Goal: Information Seeking & Learning: Learn about a topic

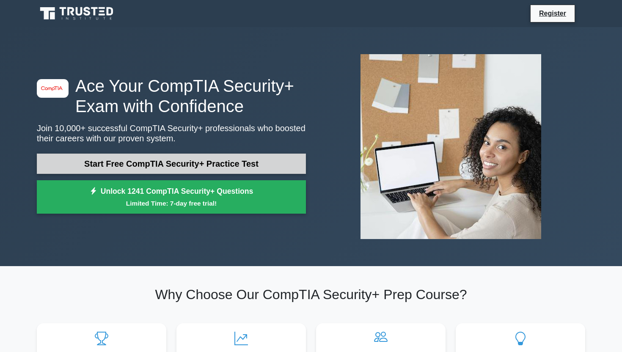
click at [185, 164] on link "Start Free CompTIA Security+ Practice Test" at bounding box center [171, 163] width 269 height 20
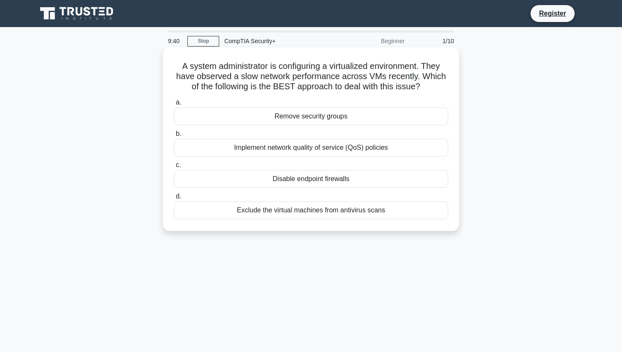
click at [303, 153] on div "Implement network quality of service (QoS) policies" at bounding box center [311, 148] width 274 height 18
click at [174, 137] on input "b. Implement network quality of service (QoS) policies" at bounding box center [174, 133] width 0 height 5
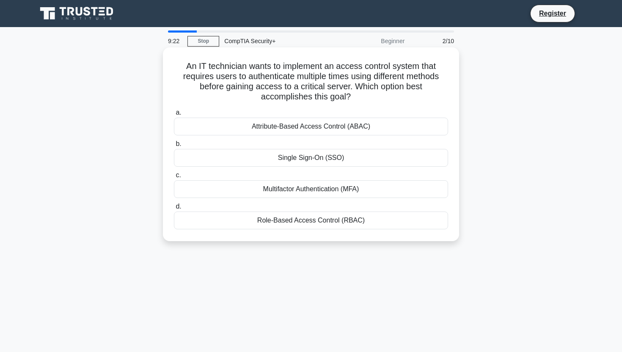
click at [260, 184] on div "Multifactor Authentication (MFA)" at bounding box center [311, 189] width 274 height 18
click at [174, 178] on input "c. Multifactor Authentication (MFA)" at bounding box center [174, 175] width 0 height 5
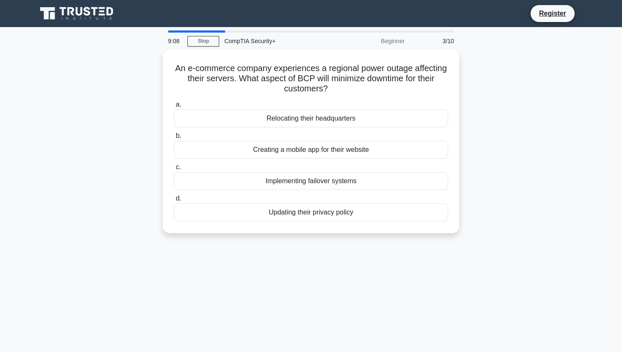
click at [260, 184] on div "Implementing failover systems" at bounding box center [311, 181] width 274 height 18
click at [174, 170] on input "c. Implementing failover systems" at bounding box center [174, 166] width 0 height 5
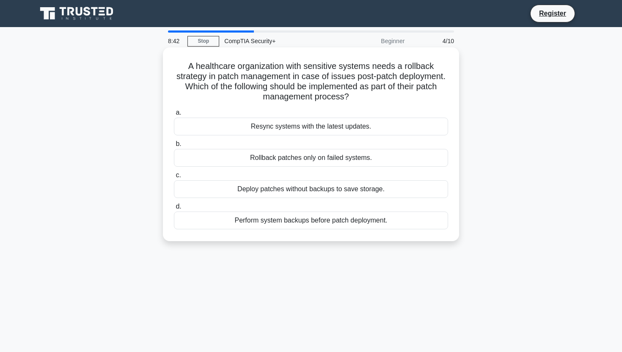
click at [194, 124] on div "Resync systems with the latest updates." at bounding box center [311, 127] width 274 height 18
click at [174, 115] on input "a. Resync systems with the latest updates." at bounding box center [174, 112] width 0 height 5
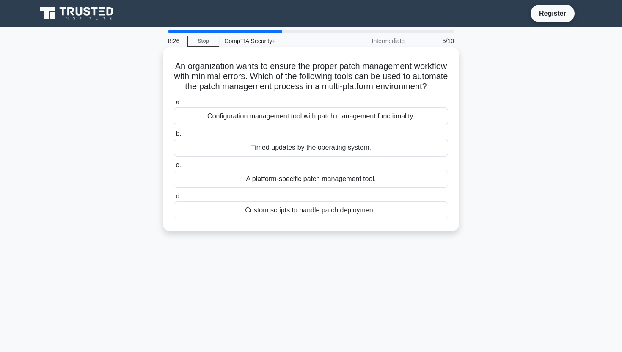
drag, startPoint x: 173, startPoint y: 65, endPoint x: 323, endPoint y: 103, distance: 154.4
click at [323, 103] on div "An organization wants to ensure the proper patch management workflow with minim…" at bounding box center [310, 139] width 289 height 177
click at [367, 125] on div "Configuration management tool with patch management functionality." at bounding box center [311, 116] width 274 height 18
click at [174, 105] on input "a. Configuration management tool with patch management functionality." at bounding box center [174, 102] width 0 height 5
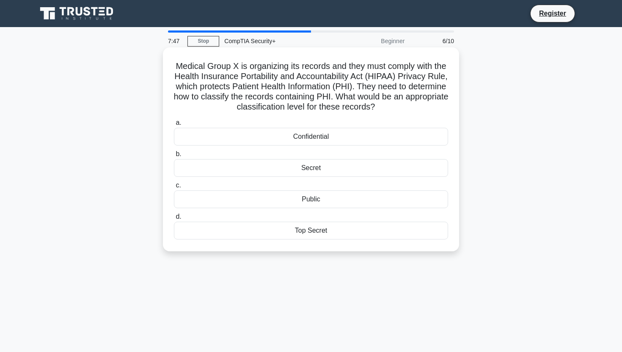
click at [359, 132] on div "Confidential" at bounding box center [311, 137] width 274 height 18
click at [174, 126] on input "a. Confidential" at bounding box center [174, 122] width 0 height 5
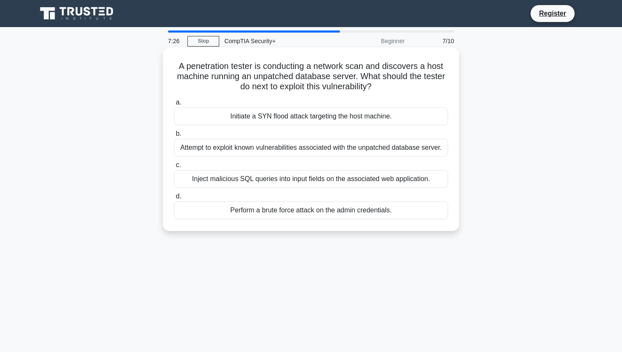
click at [279, 119] on div "Initiate a SYN flood attack targeting the host machine." at bounding box center [311, 116] width 274 height 18
click at [174, 105] on input "a. Initiate a SYN flood attack targeting the host machine." at bounding box center [174, 102] width 0 height 5
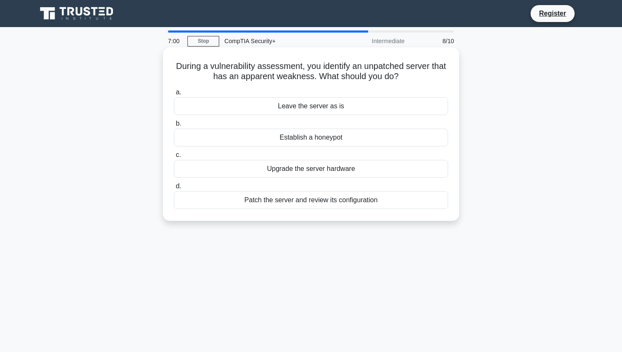
click at [294, 202] on div "Patch the server and review its configuration" at bounding box center [311, 200] width 274 height 18
click at [174, 189] on input "d. Patch the server and review its configuration" at bounding box center [174, 186] width 0 height 5
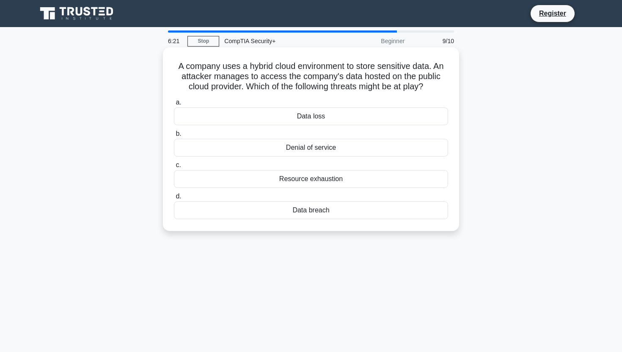
click at [321, 212] on div "Data breach" at bounding box center [311, 210] width 274 height 18
click at [174, 199] on input "d. Data breach" at bounding box center [174, 196] width 0 height 5
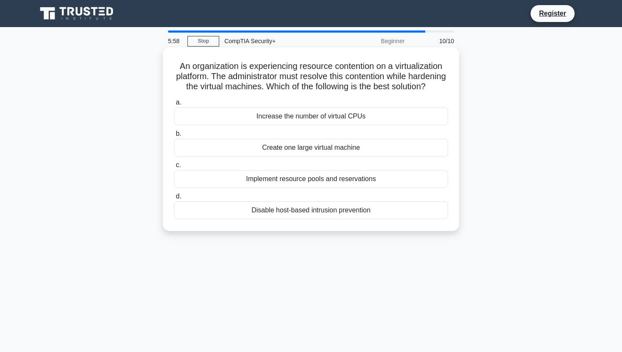
click at [309, 181] on div "Implement resource pools and reservations" at bounding box center [311, 179] width 274 height 18
click at [174, 168] on input "c. Implement resource pools and reservations" at bounding box center [174, 164] width 0 height 5
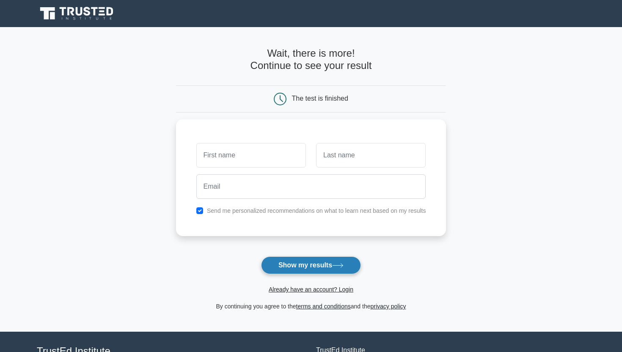
click at [306, 269] on button "Show my results" at bounding box center [311, 265] width 100 height 18
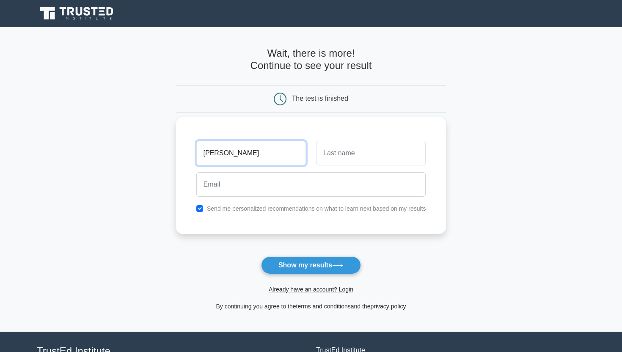
type input "jay"
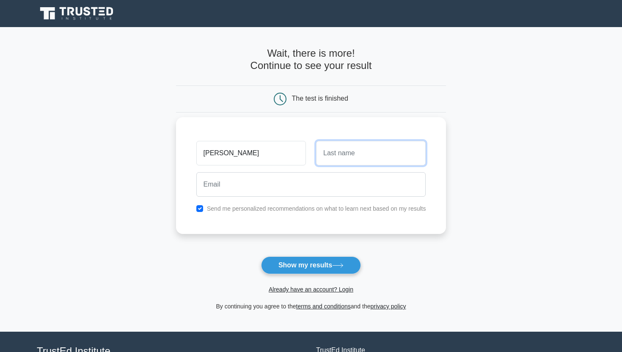
click at [344, 153] on input "text" at bounding box center [371, 153] width 110 height 25
type input "lanphere"
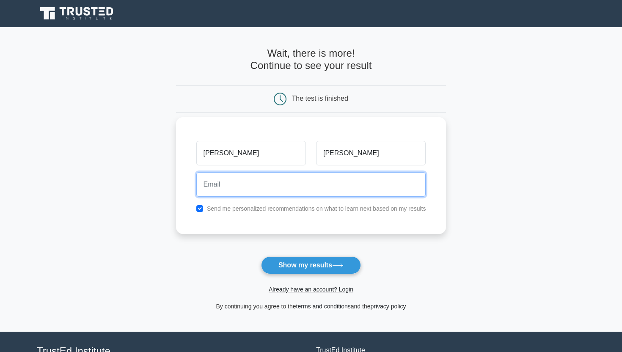
click at [277, 179] on input "email" at bounding box center [311, 184] width 230 height 25
type input "j"
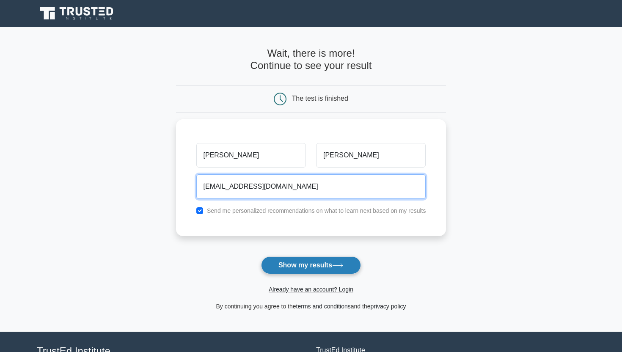
type input "jlanphhere@yahoo.com"
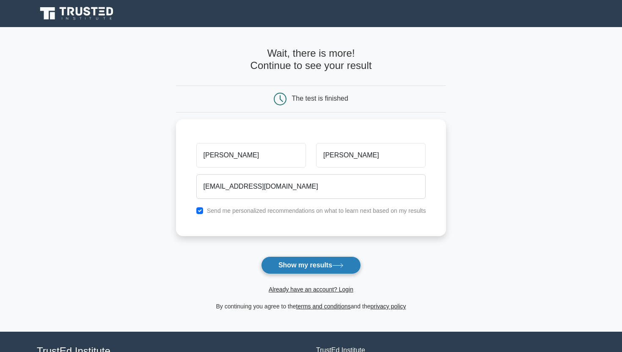
click at [326, 265] on button "Show my results" at bounding box center [311, 265] width 100 height 18
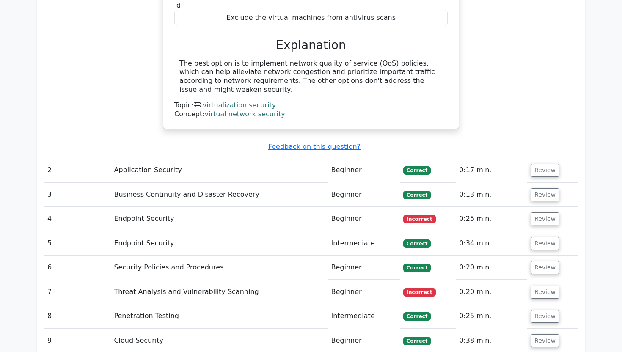
scroll to position [919, 0]
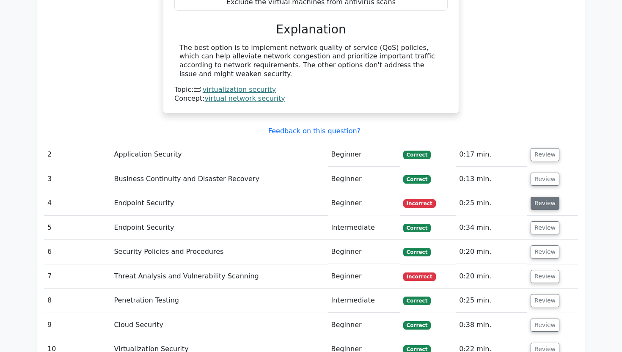
click at [543, 197] on button "Review" at bounding box center [544, 203] width 29 height 13
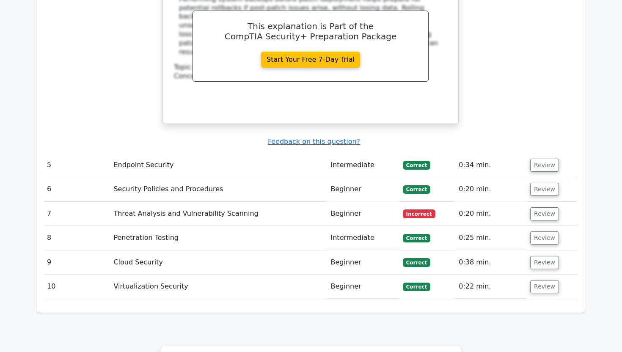
scroll to position [1345, 0]
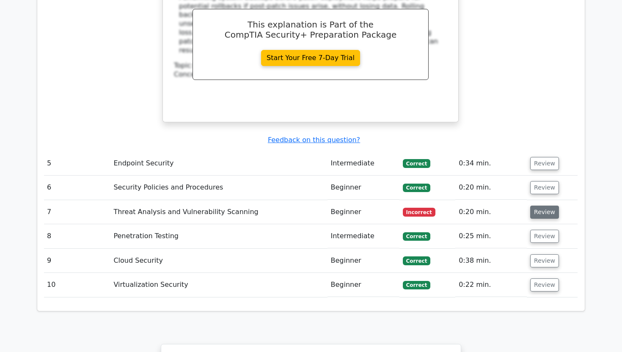
click at [542, 205] on button "Review" at bounding box center [544, 211] width 29 height 13
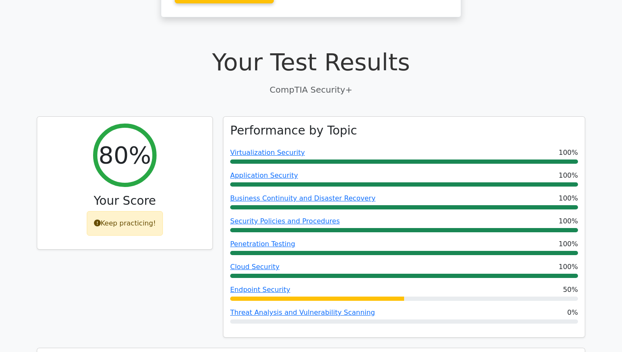
scroll to position [229, 0]
